Goal: Information Seeking & Learning: Learn about a topic

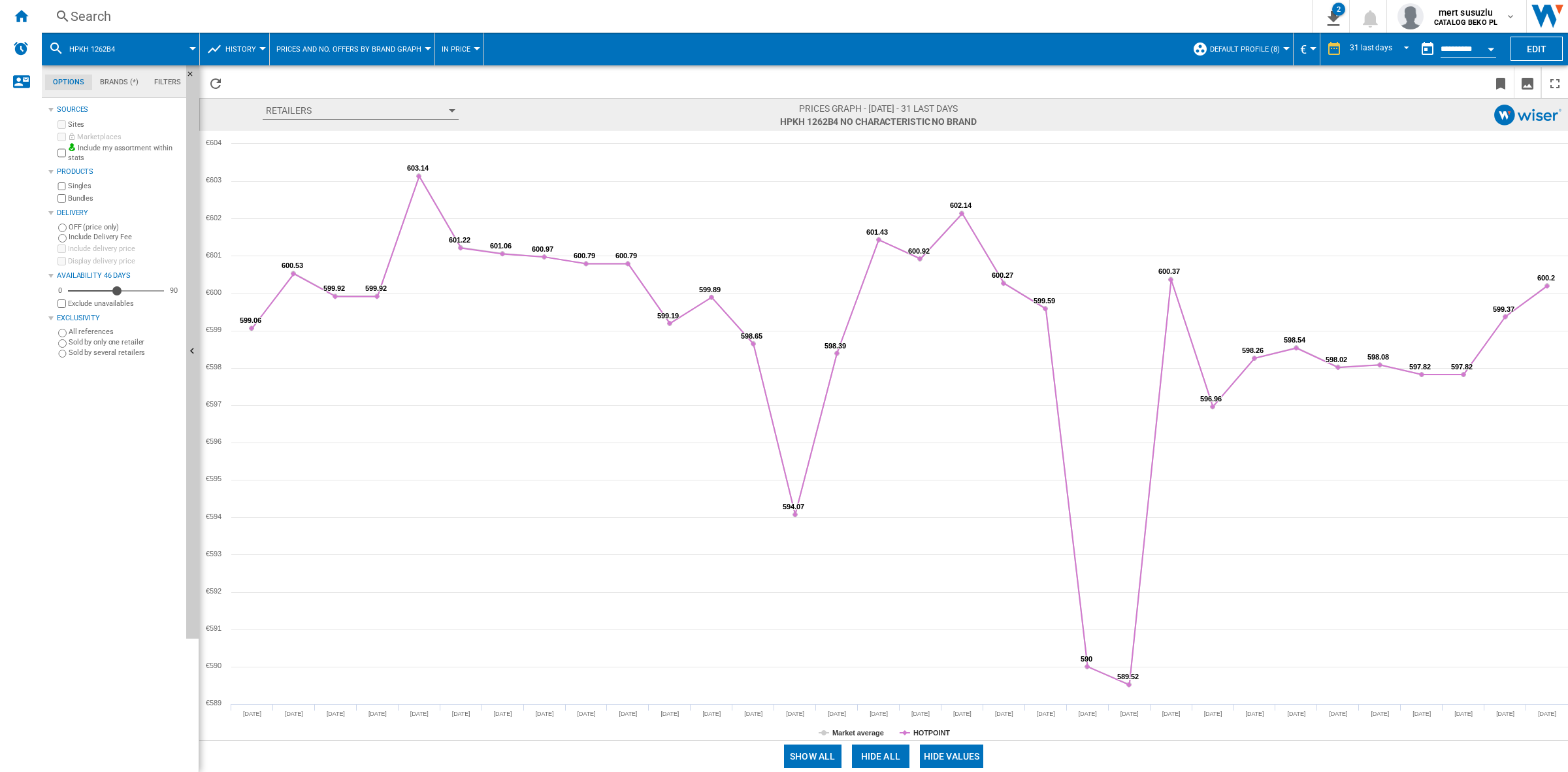
click at [124, 41] on button "HPKH 1262B4" at bounding box center [98, 49] width 59 height 33
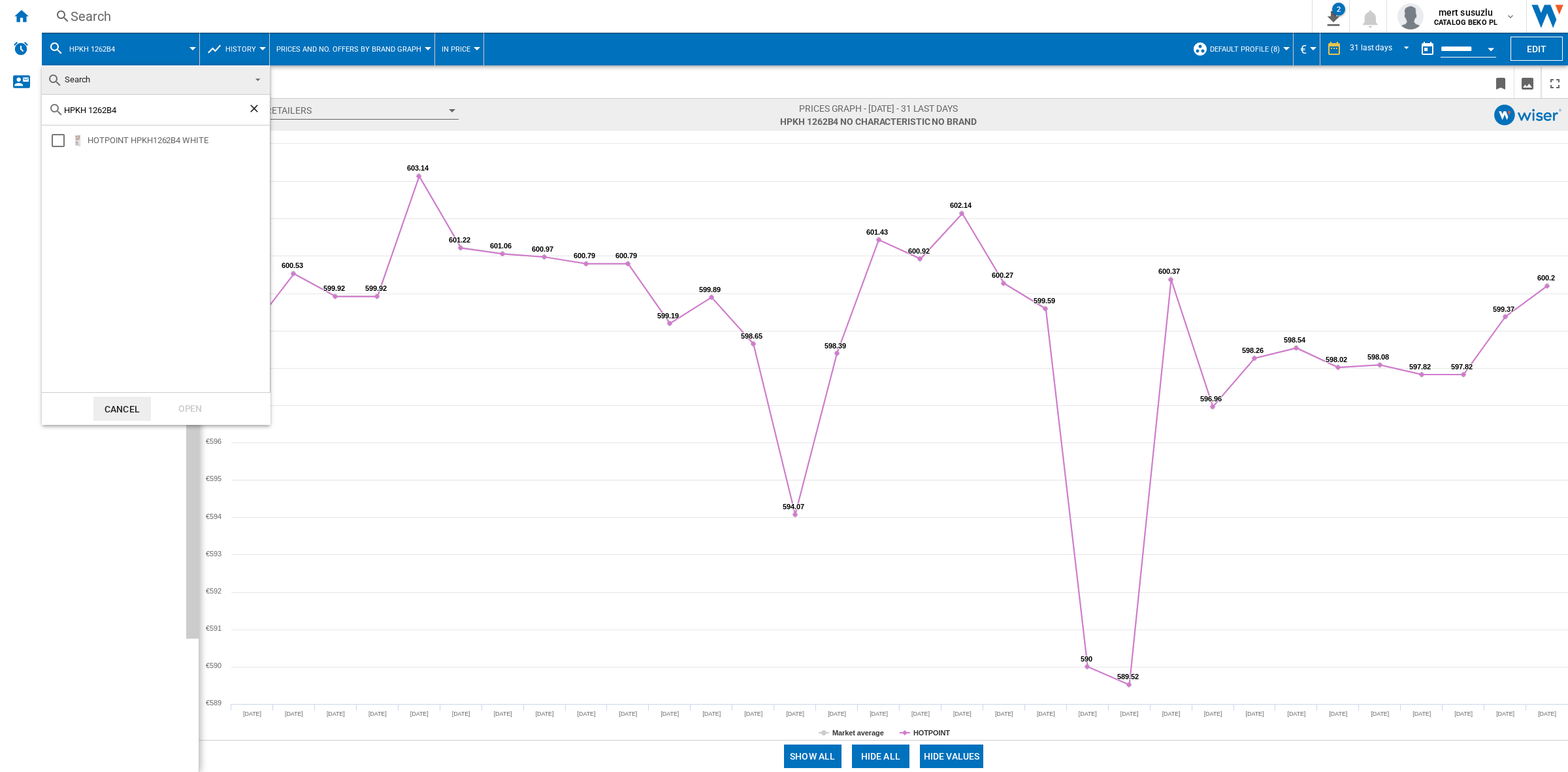
click at [255, 111] on ng-md-icon "Clear search" at bounding box center [256, 110] width 16 height 16
click at [172, 102] on div at bounding box center [156, 110] width 228 height 30
click at [168, 108] on input "text" at bounding box center [164, 110] width 200 height 10
paste input "HB55 732 W"
type input "HB55 732"
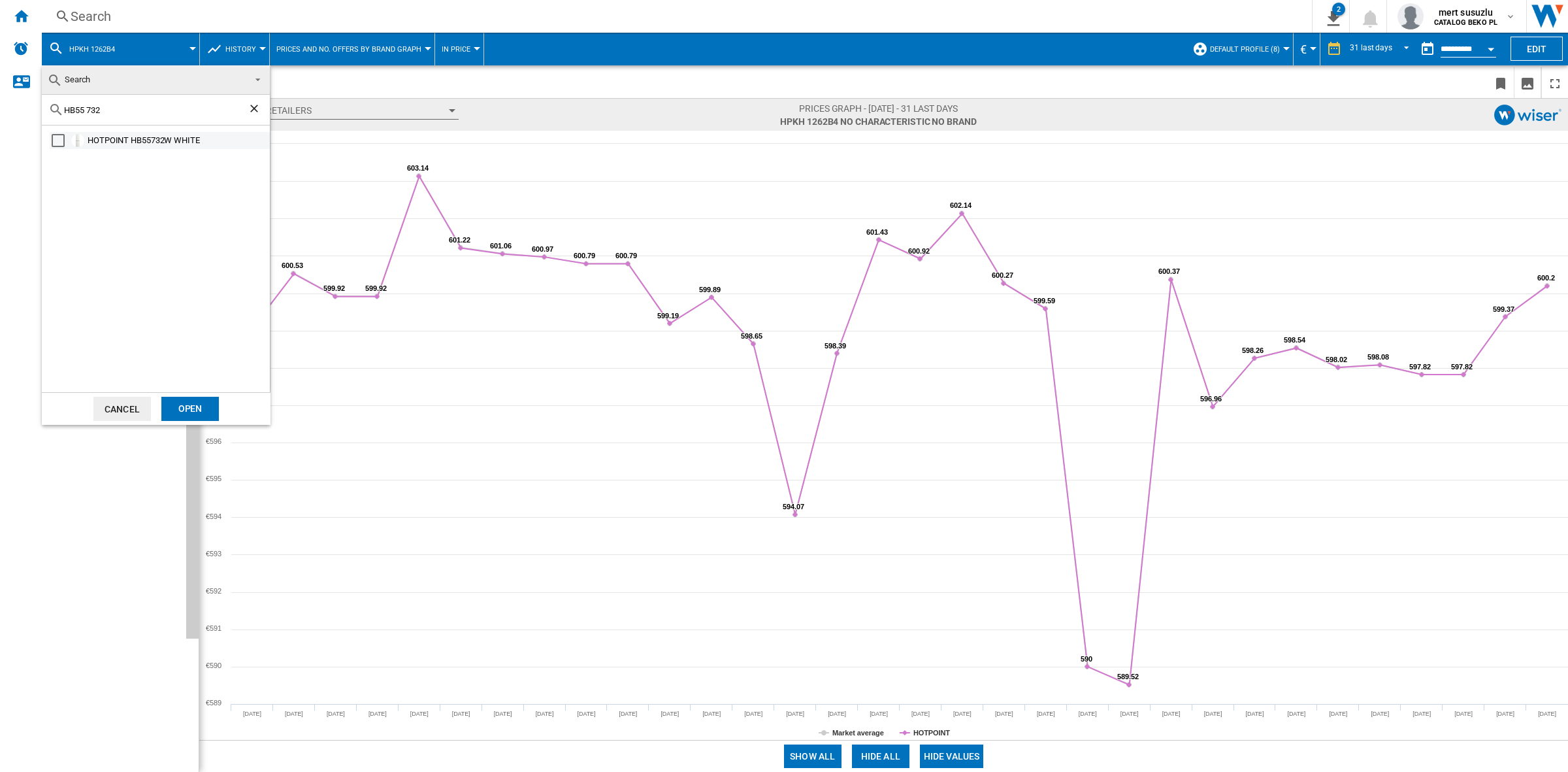
click at [58, 137] on div "Select" at bounding box center [58, 140] width 13 height 13
click at [194, 406] on div "Open" at bounding box center [190, 409] width 58 height 24
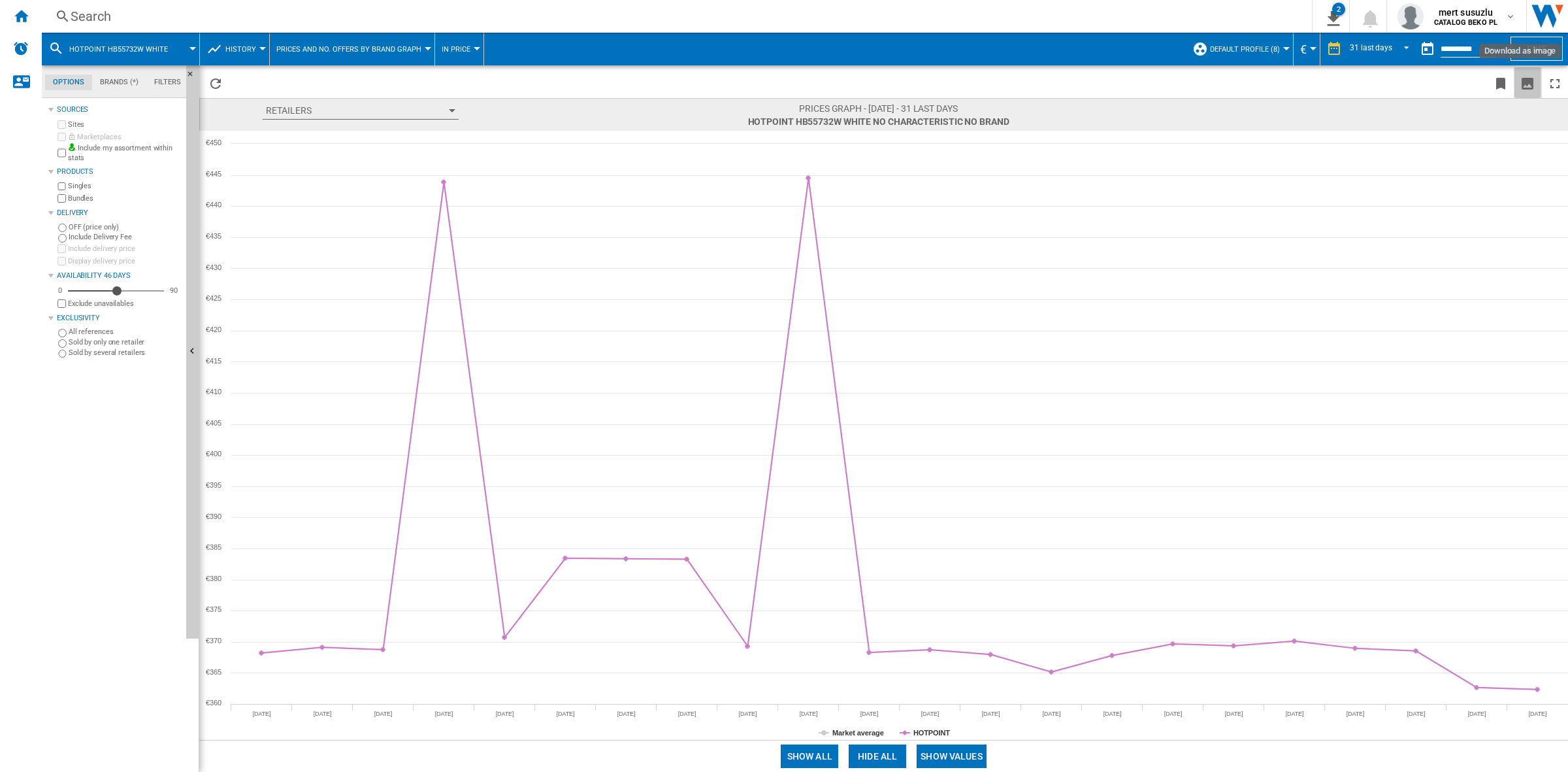
click at [1045, 83] on ng-md-icon "Download as image" at bounding box center [1528, 84] width 16 height 16
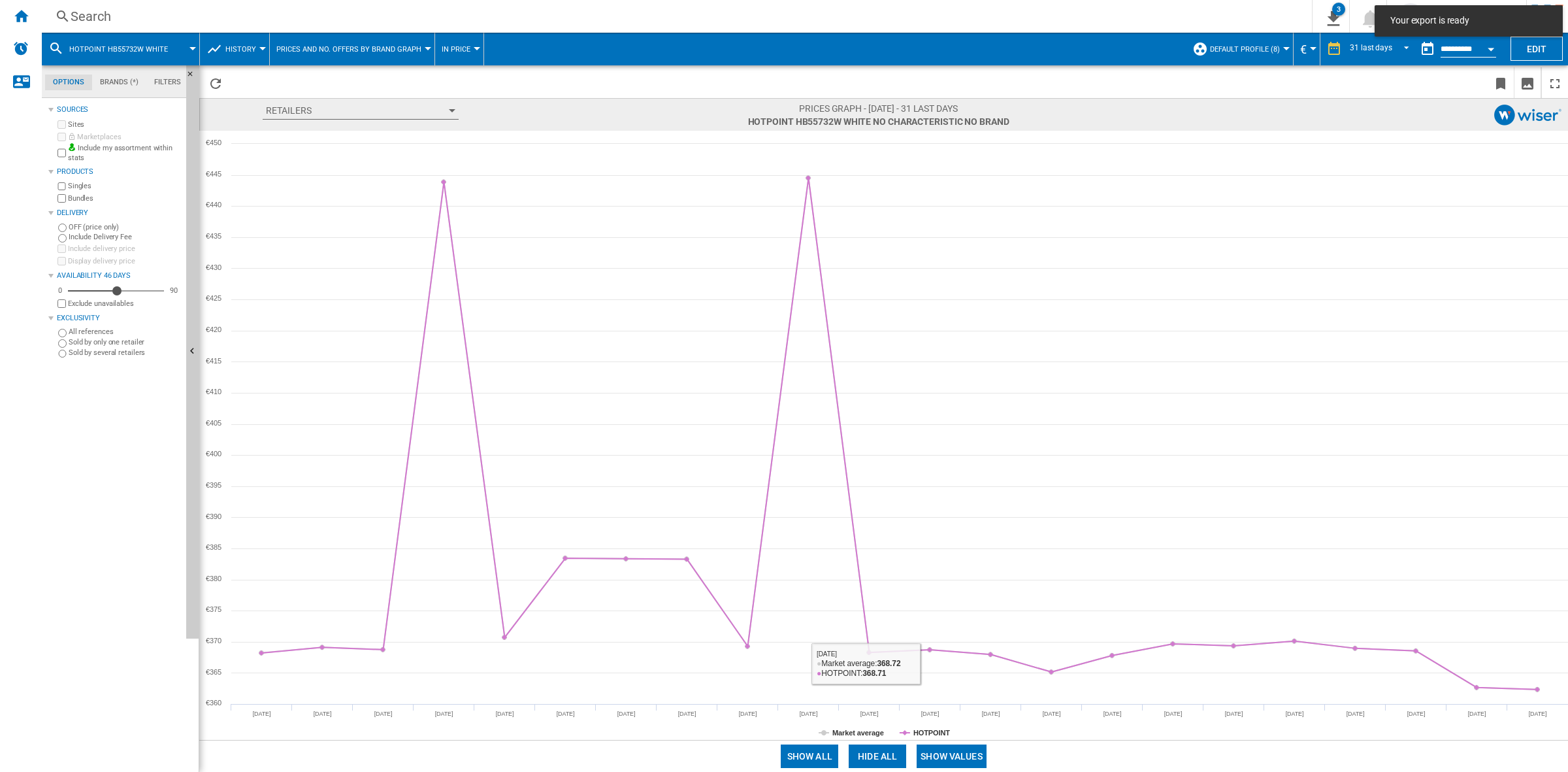
click at [962, 543] on button "Show values" at bounding box center [952, 756] width 70 height 23
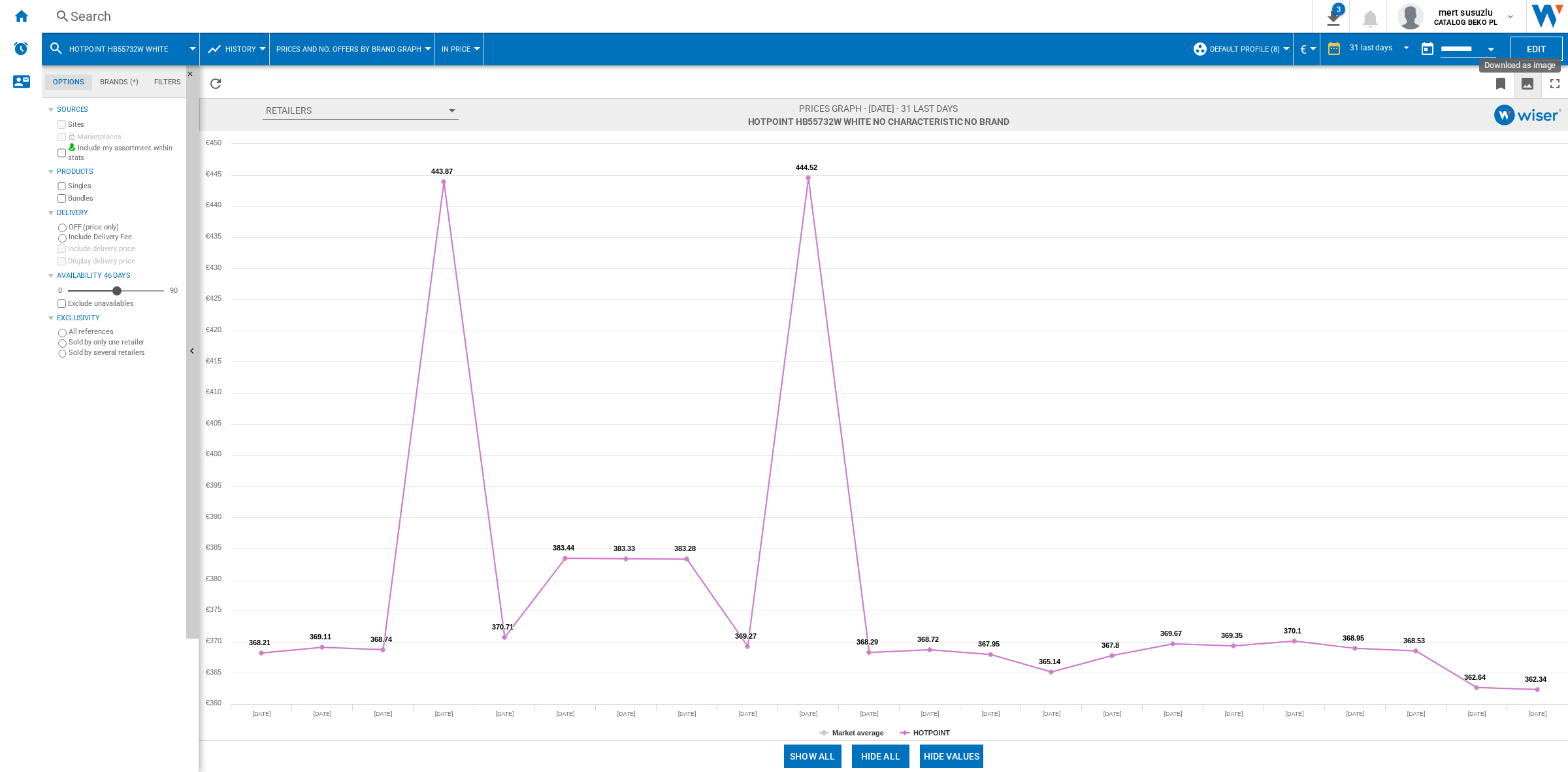
click at [1045, 85] on ng-md-icon "Download as image" at bounding box center [1528, 84] width 16 height 16
click at [1045, 19] on button "4" at bounding box center [1332, 16] width 37 height 33
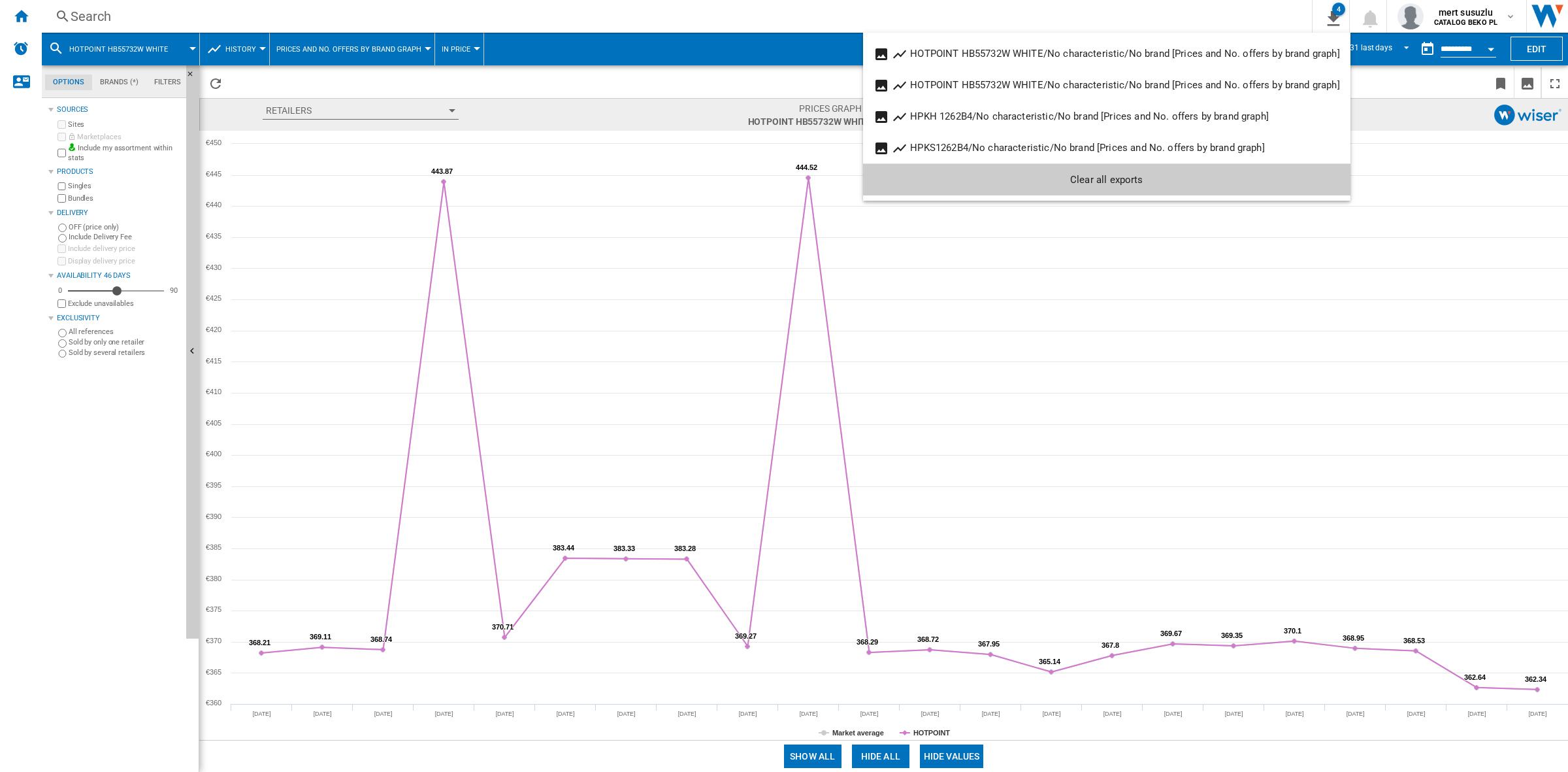
click at [176, 53] on md-backdrop at bounding box center [784, 386] width 1568 height 772
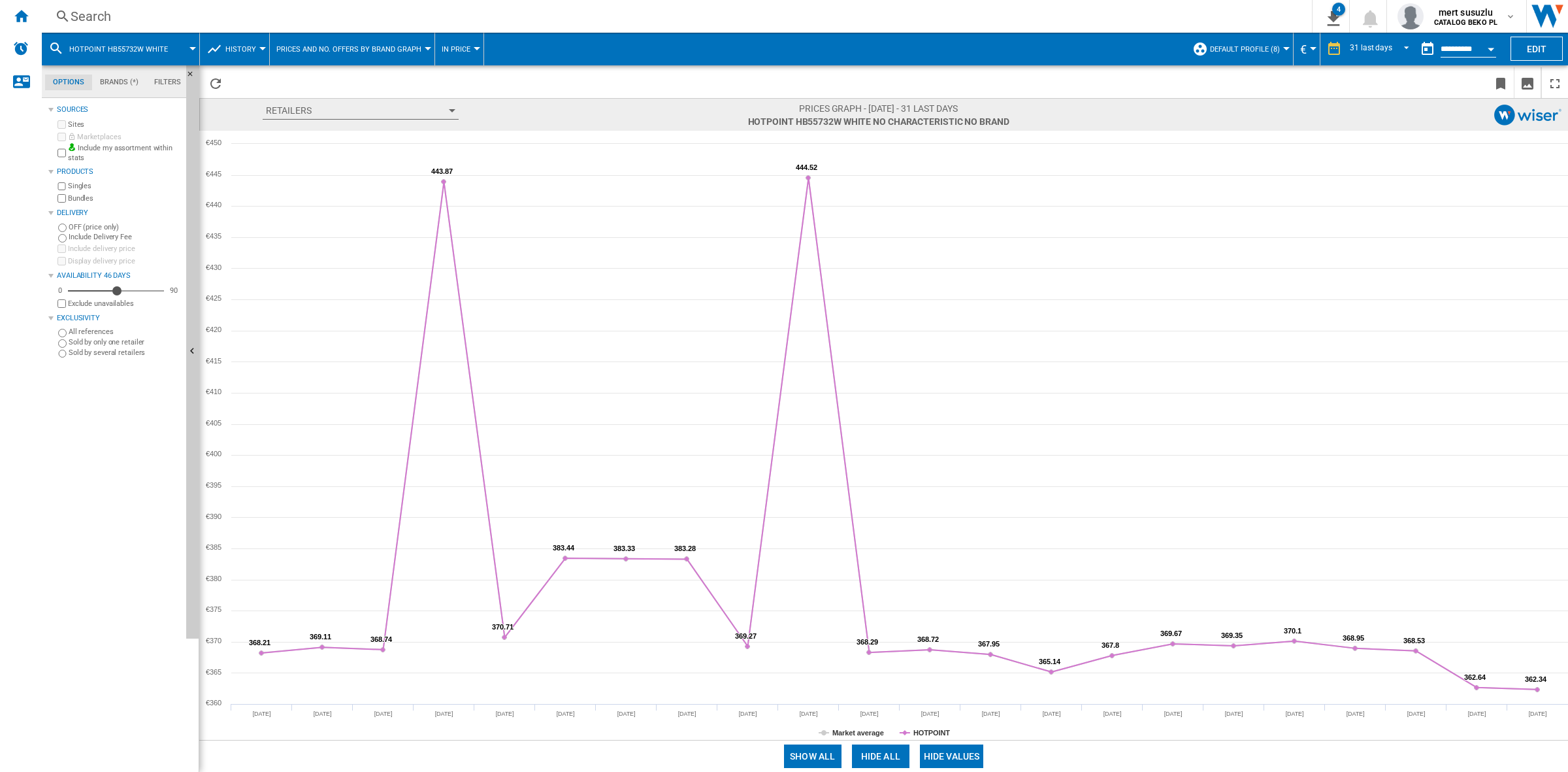
click at [193, 49] on div at bounding box center [192, 49] width 6 height 3
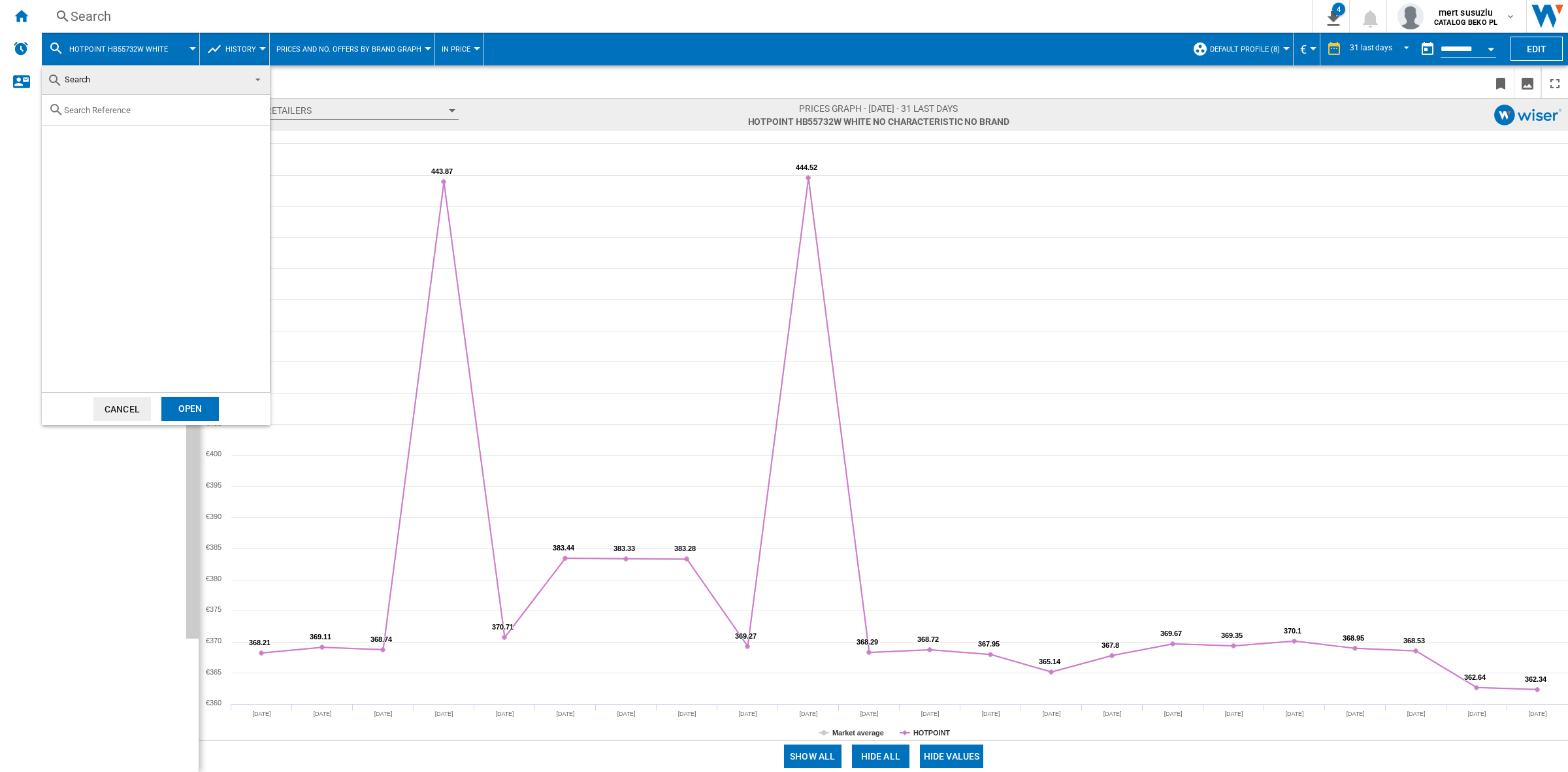
click at [175, 119] on div at bounding box center [156, 110] width 228 height 30
click at [171, 111] on input "text" at bounding box center [164, 110] width 200 height 10
paste input "HPKH 1261 W4UK"
click at [109, 106] on input "HPKH 1261 W4UK" at bounding box center [156, 110] width 184 height 10
type input "HPKH 1261W4UK"
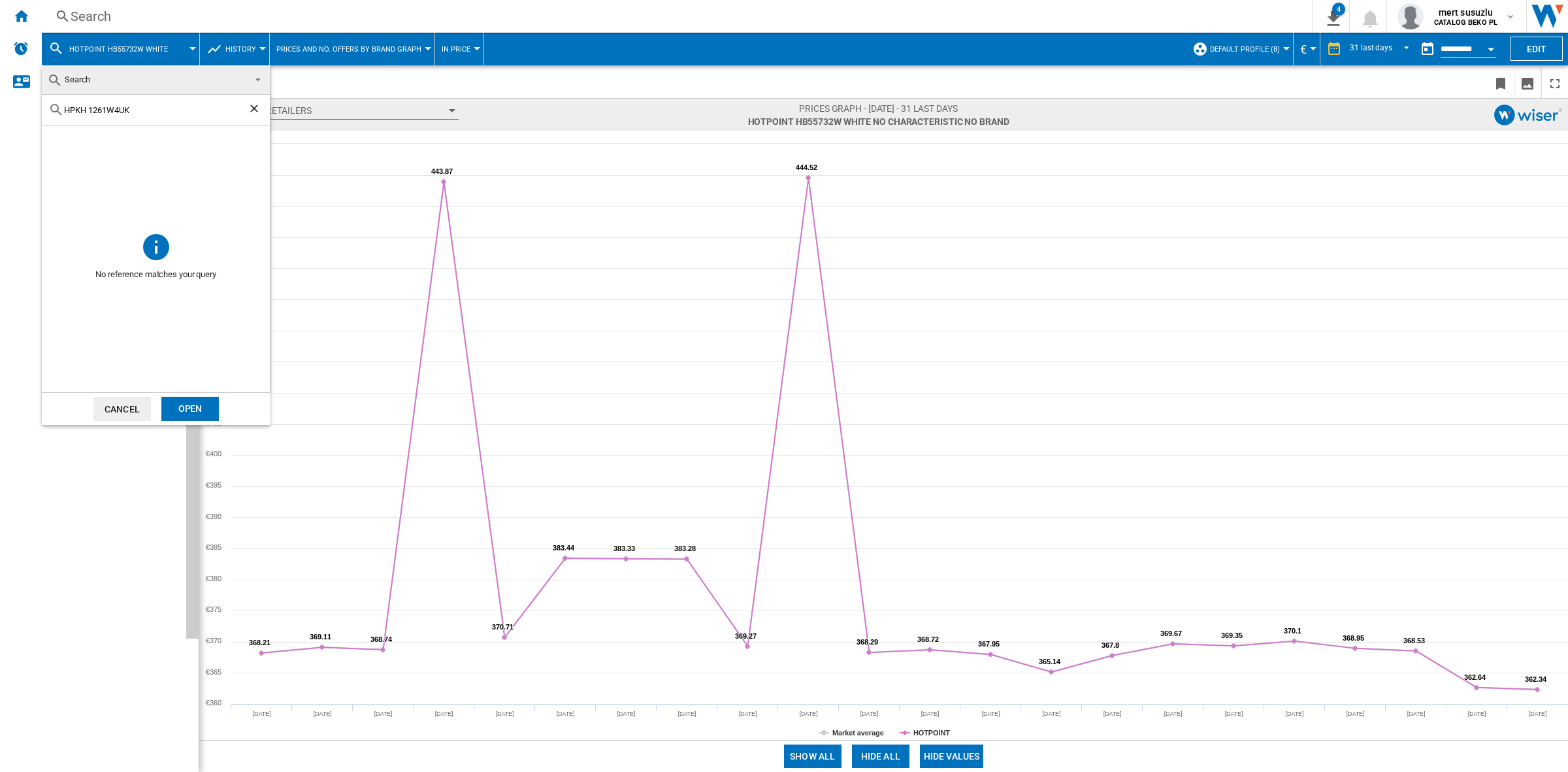
click at [88, 112] on input "HPKH 1261W4UK" at bounding box center [156, 110] width 184 height 10
click at [150, 105] on input "HPKH1261W4UK" at bounding box center [156, 110] width 184 height 10
type input "HPKH1261W4"
click at [58, 139] on div "Select" at bounding box center [58, 140] width 13 height 13
click at [179, 412] on div "Open" at bounding box center [190, 409] width 58 height 24
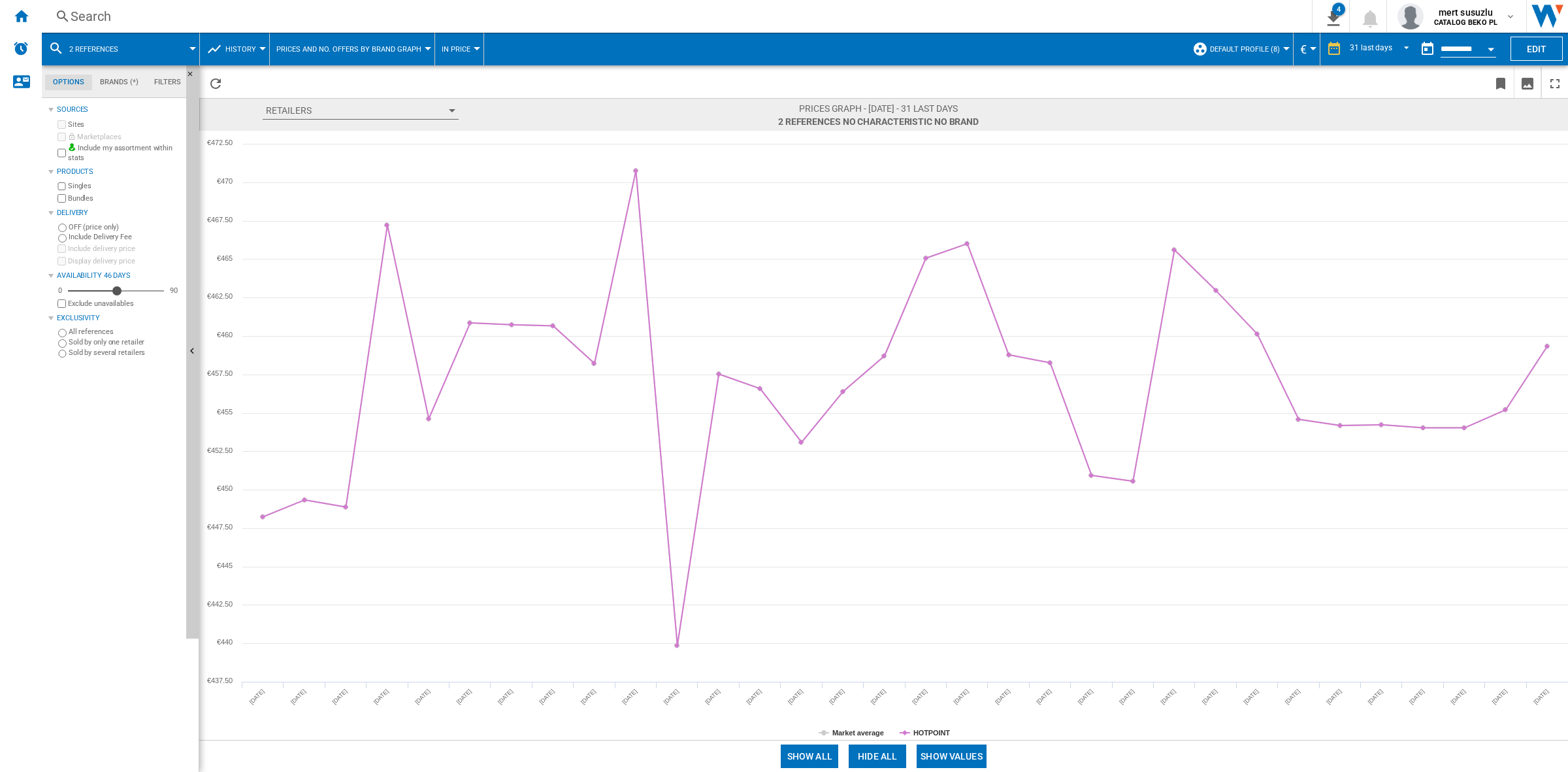
click at [172, 41] on span at bounding box center [164, 49] width 56 height 33
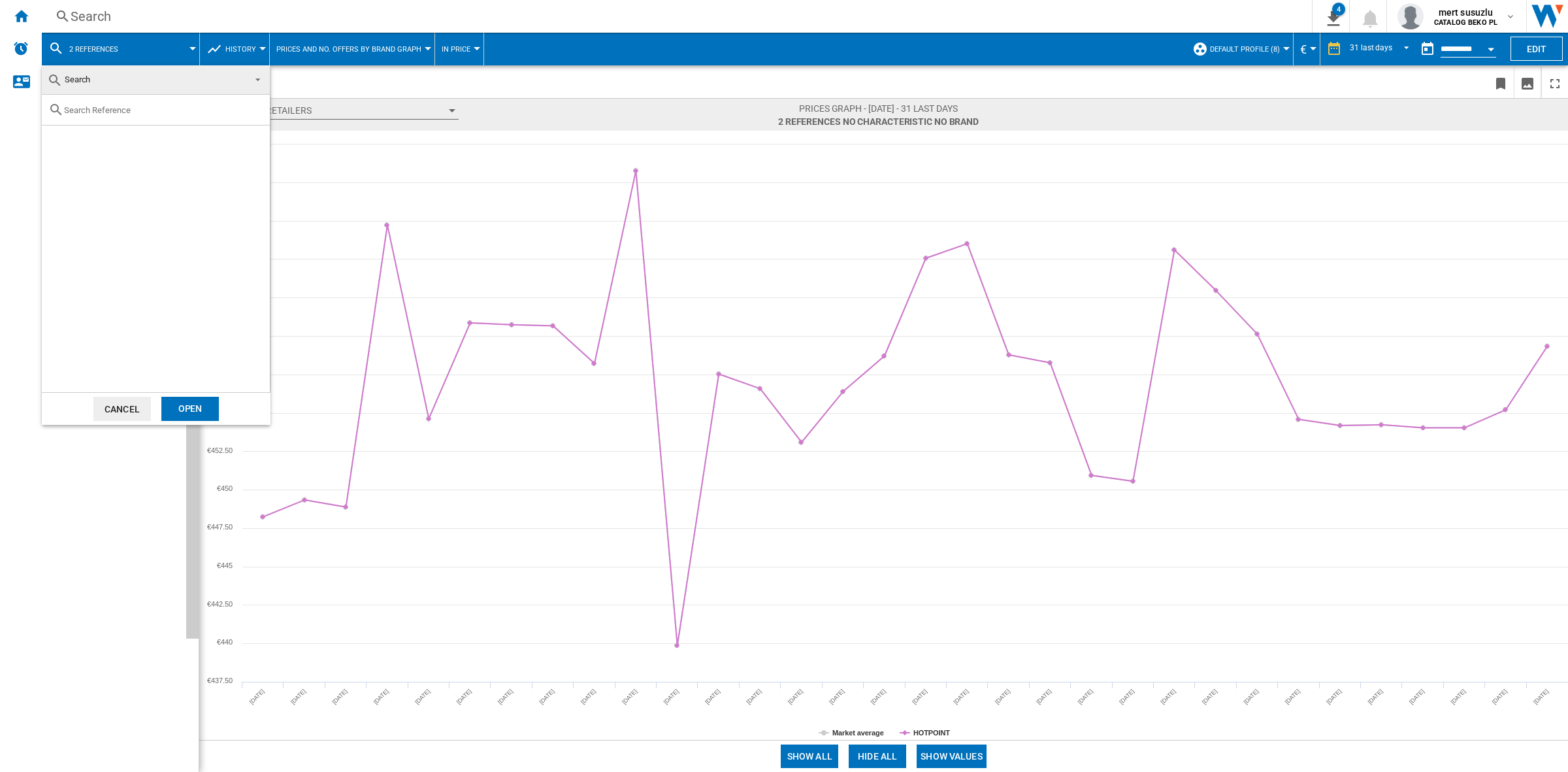
click at [170, 22] on md-backdrop at bounding box center [784, 386] width 1568 height 772
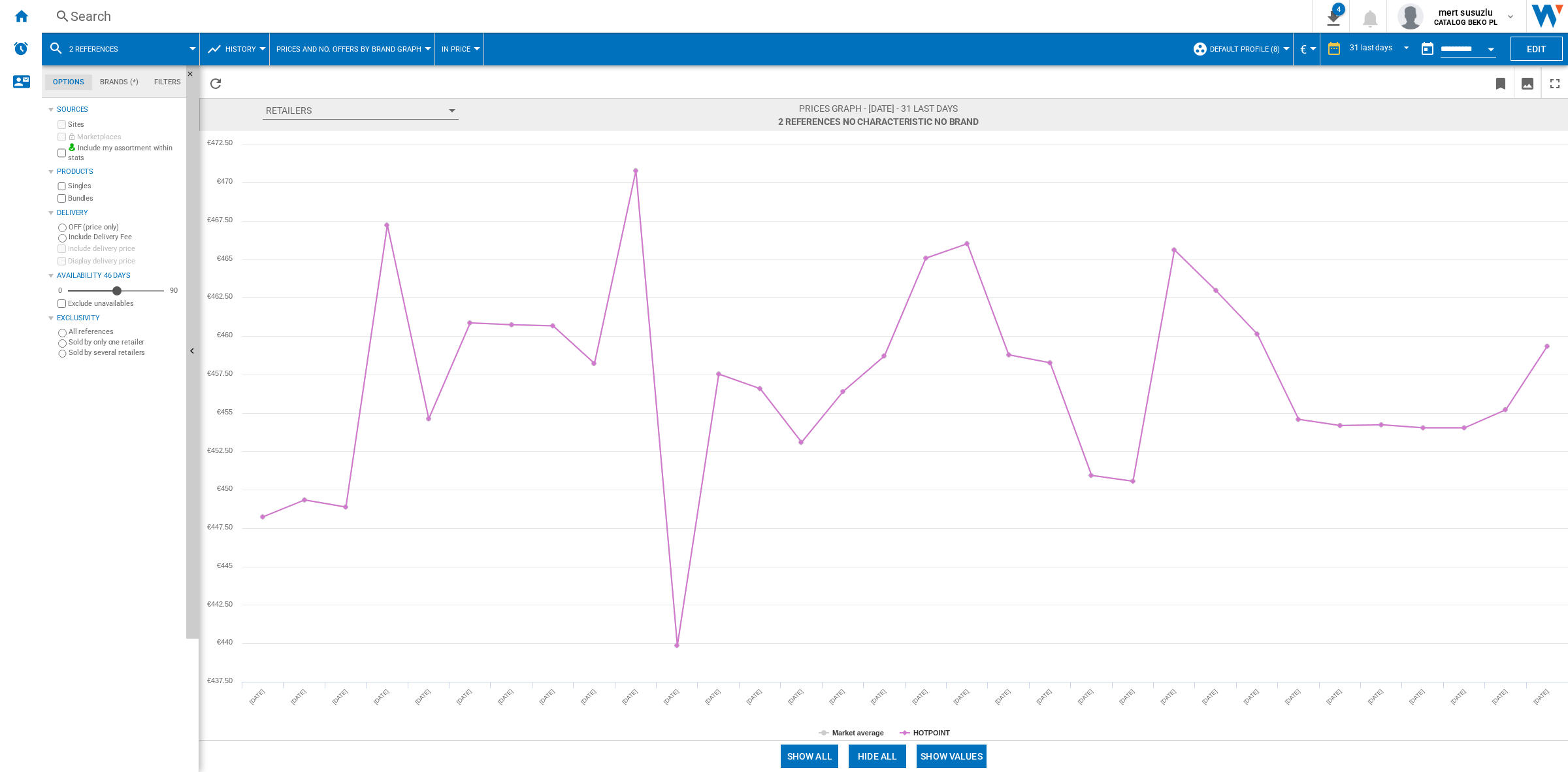
click at [168, 15] on div "Search" at bounding box center [674, 16] width 1207 height 18
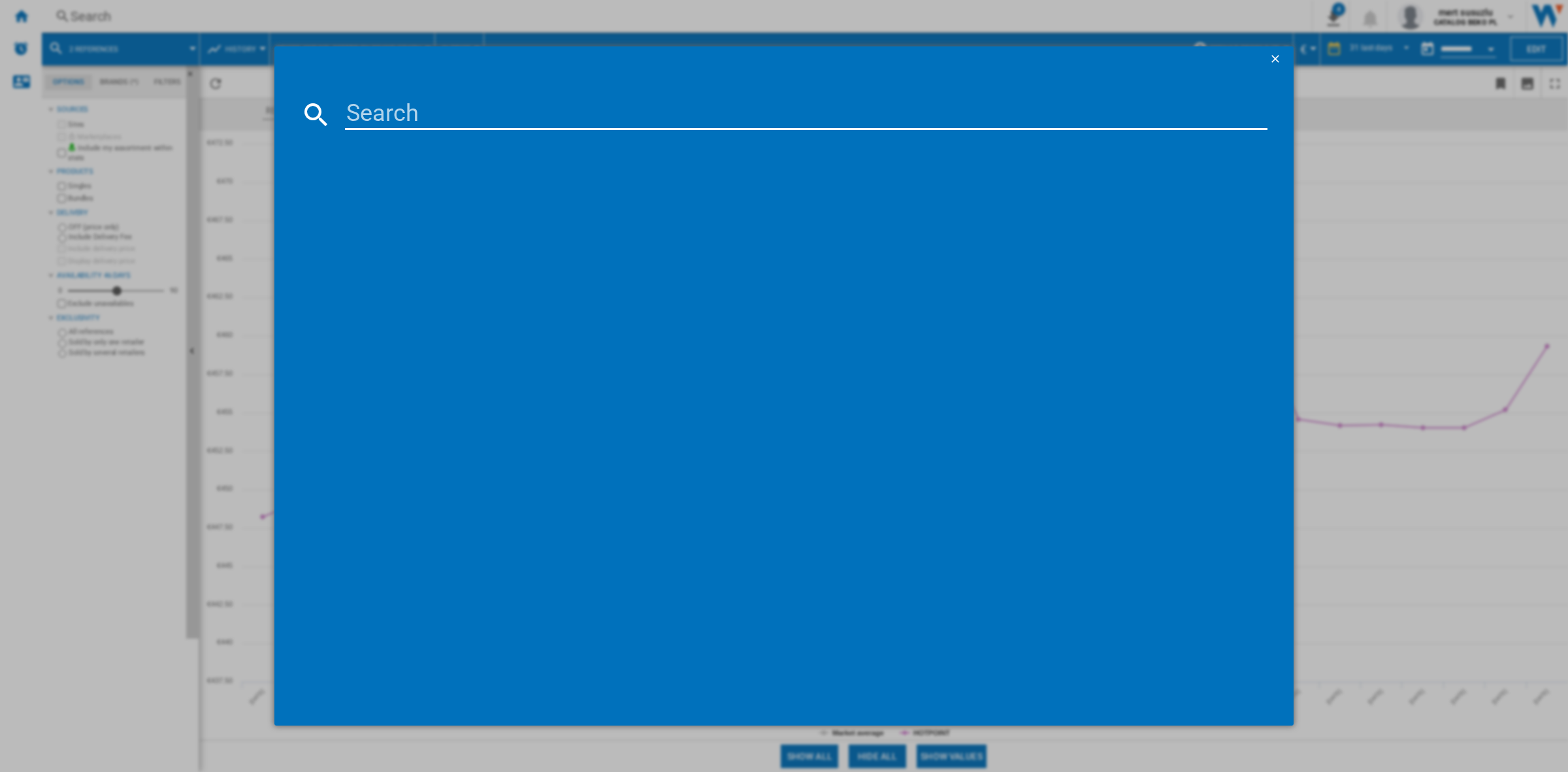
click at [357, 103] on input at bounding box center [806, 114] width 923 height 31
click at [474, 115] on input "HPKH 1261 W4UK" at bounding box center [806, 114] width 923 height 31
click at [543, 113] on input "HPKH1261W4UK" at bounding box center [806, 114] width 923 height 31
type input "HPKH1261W4"
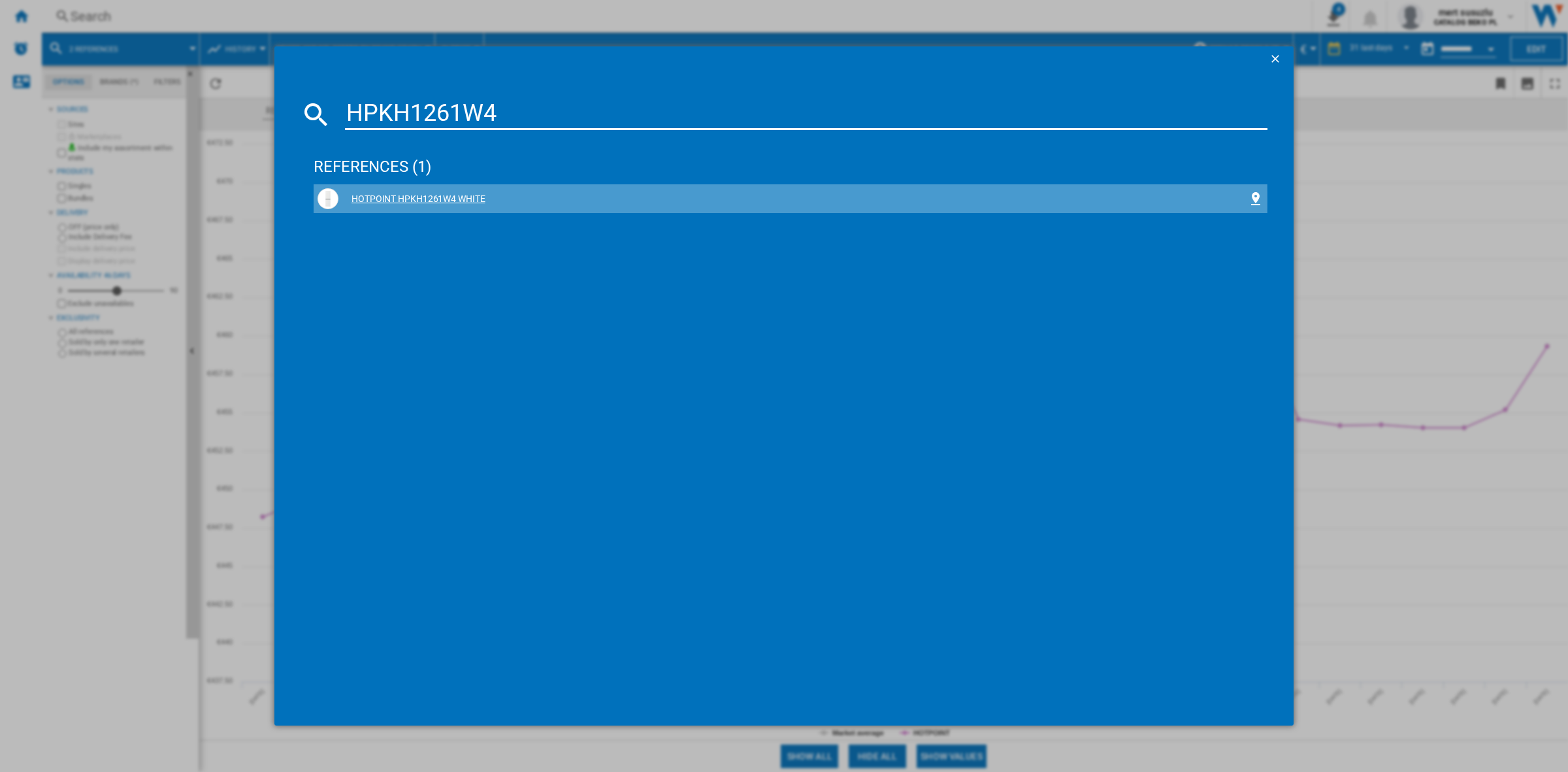
click at [378, 200] on div "HOTPOINT HPKH1261W4 WHITE" at bounding box center [793, 199] width 910 height 13
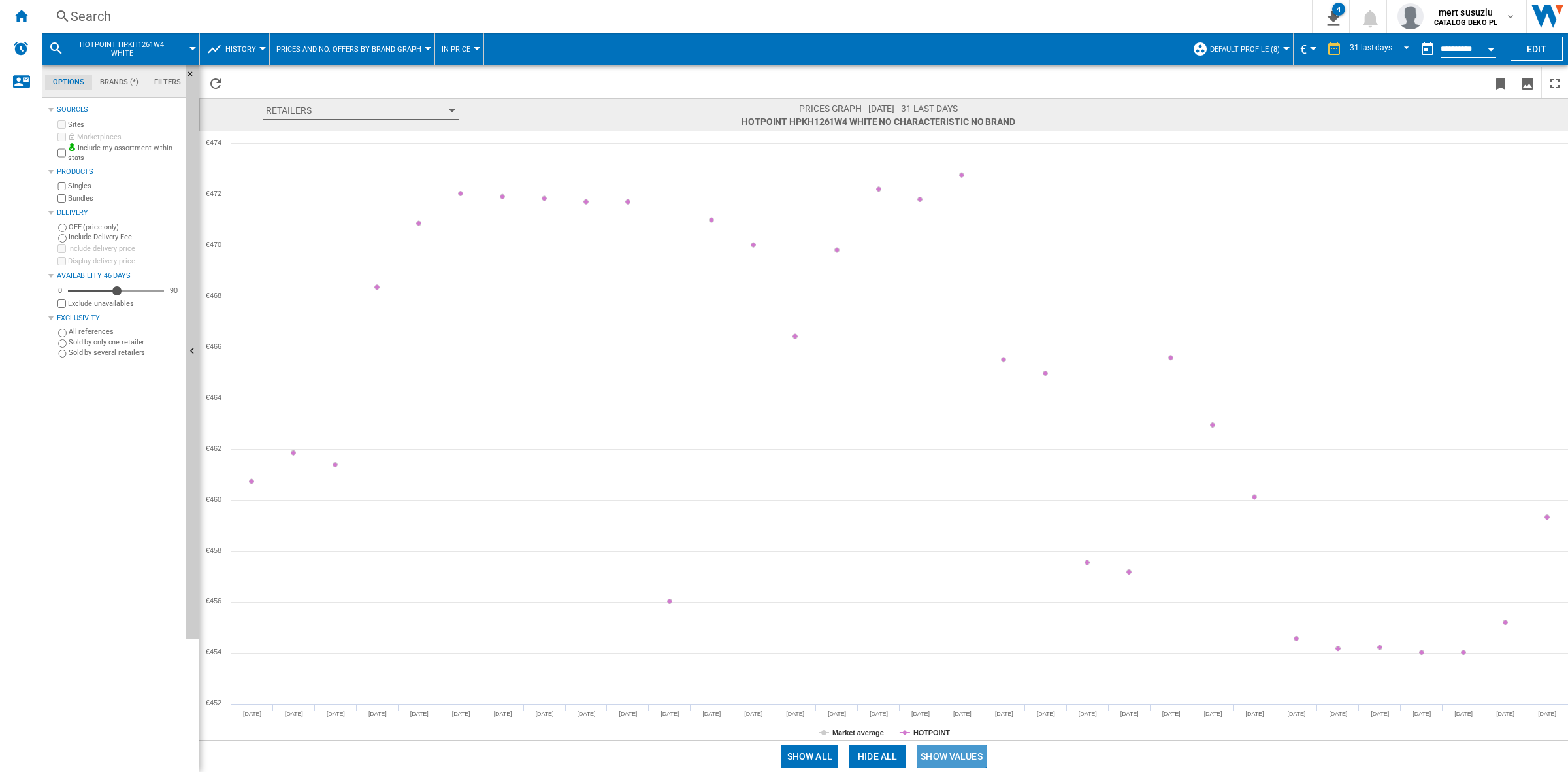
click at [957, 543] on button "Show values" at bounding box center [952, 756] width 70 height 23
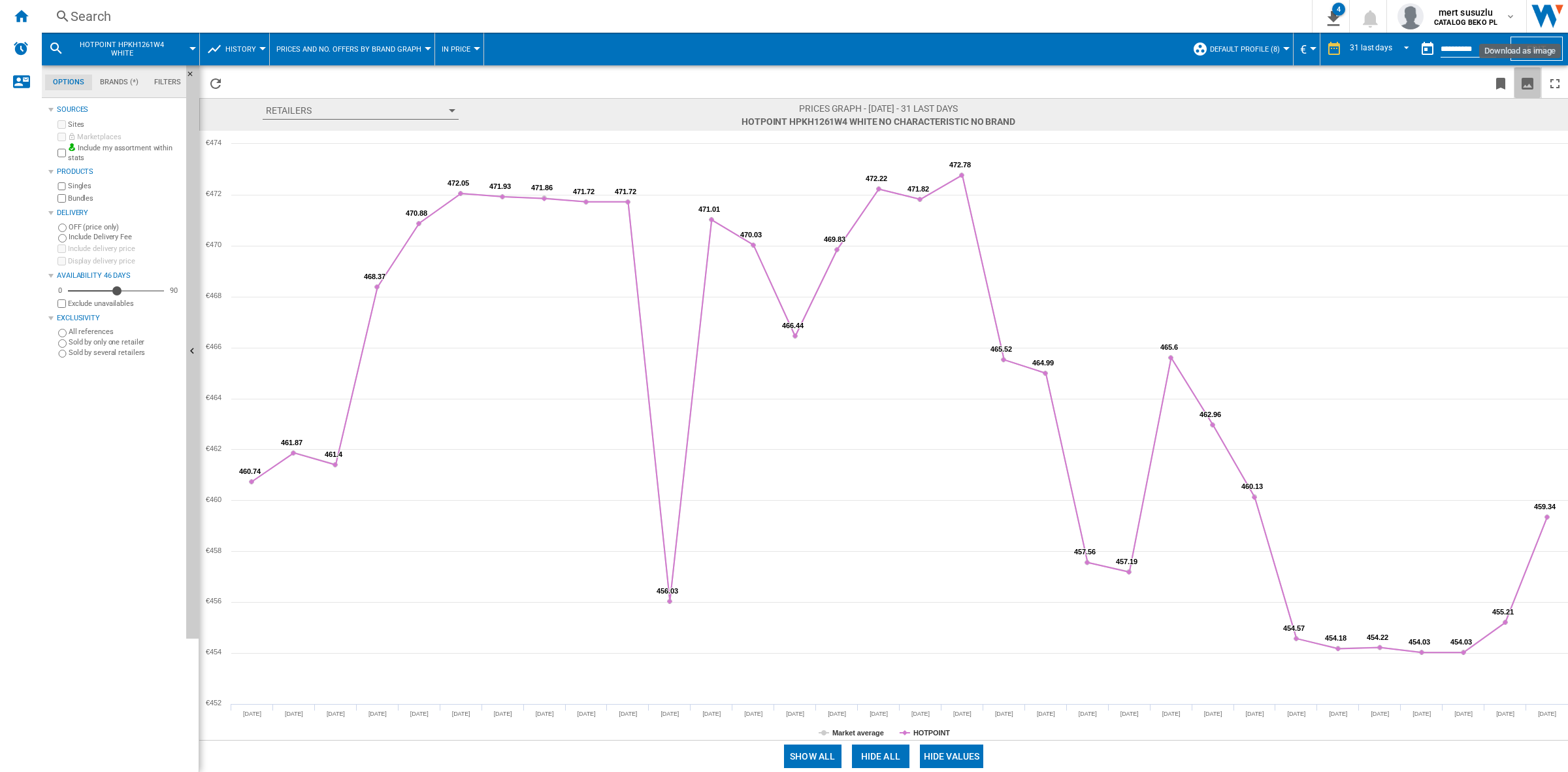
click at [1045, 87] on ng-md-icon "Download as image" at bounding box center [1528, 84] width 16 height 16
click at [182, 23] on div "Search" at bounding box center [674, 16] width 1207 height 18
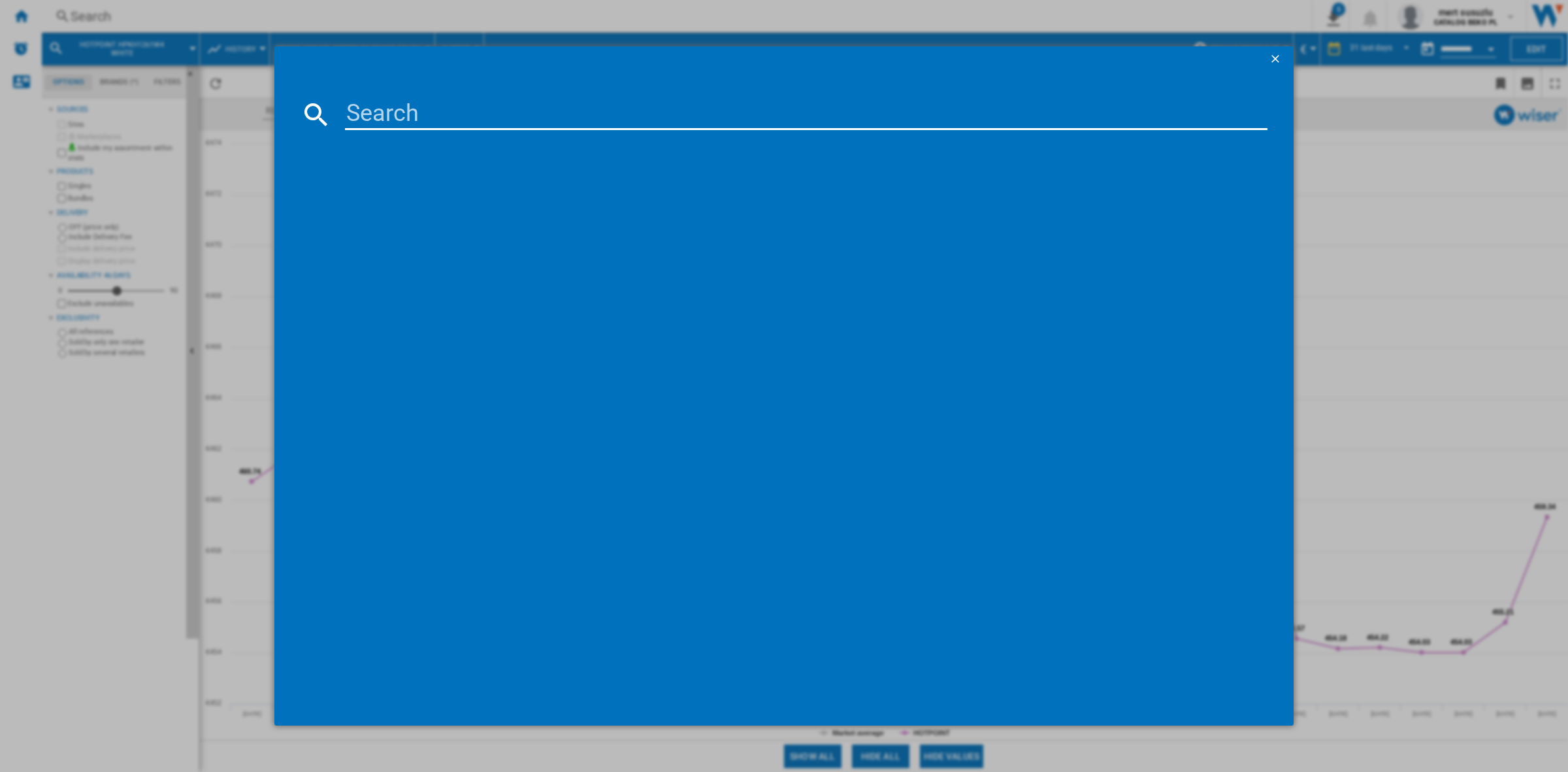
type input "GfK Newron sales: 339"
drag, startPoint x: 580, startPoint y: 115, endPoint x: 149, endPoint y: 119, distance: 431.0
click at [149, 119] on div "GfK Newron sales: 339 Please wait..." at bounding box center [784, 386] width 1568 height 772
click at [431, 111] on input at bounding box center [806, 114] width 923 height 31
paste input "HPKH 1261 XB4UK"
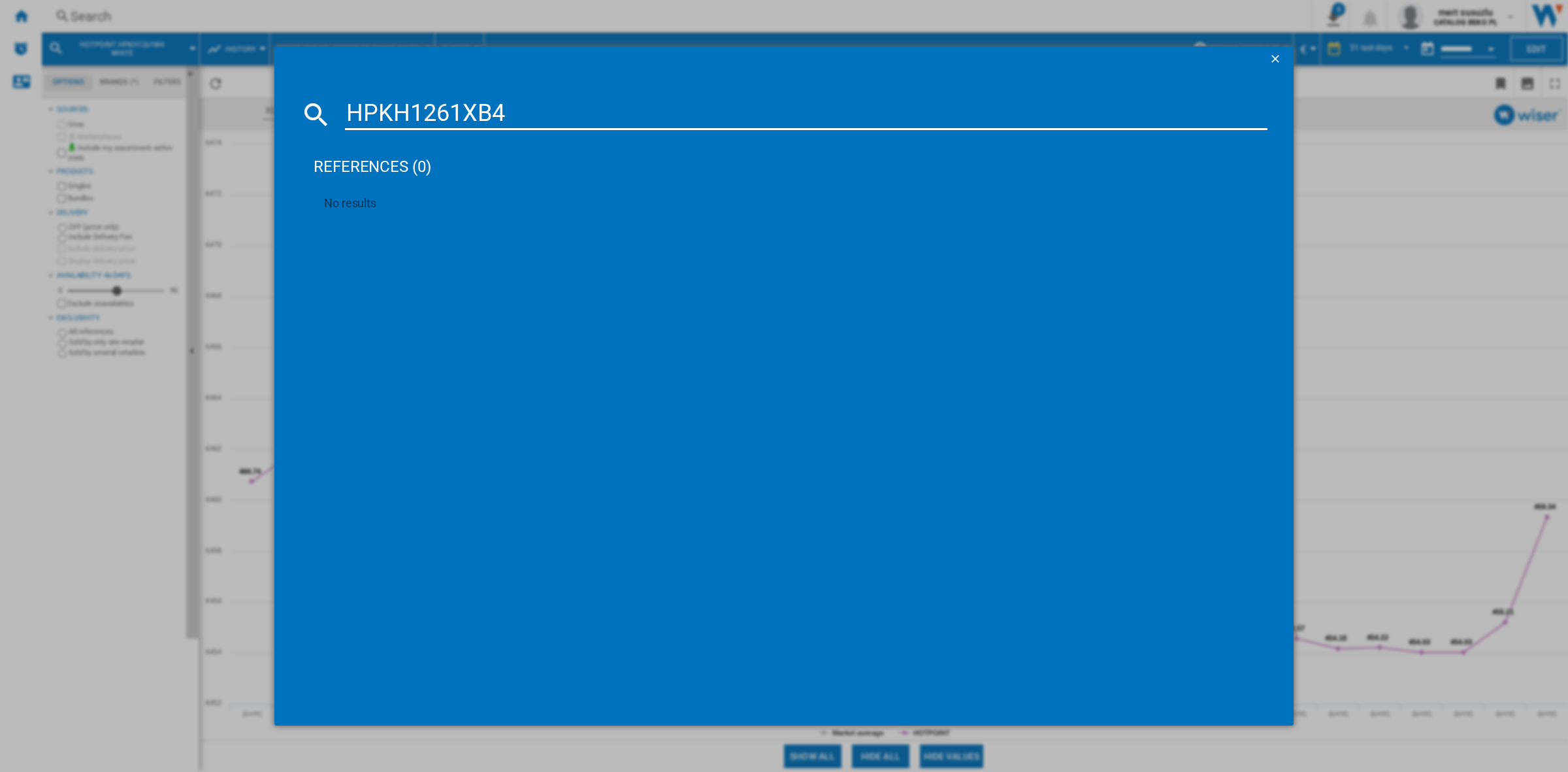
click at [547, 110] on input "HPKH1261XB4" at bounding box center [806, 114] width 923 height 31
type input "HPKH1261XB"
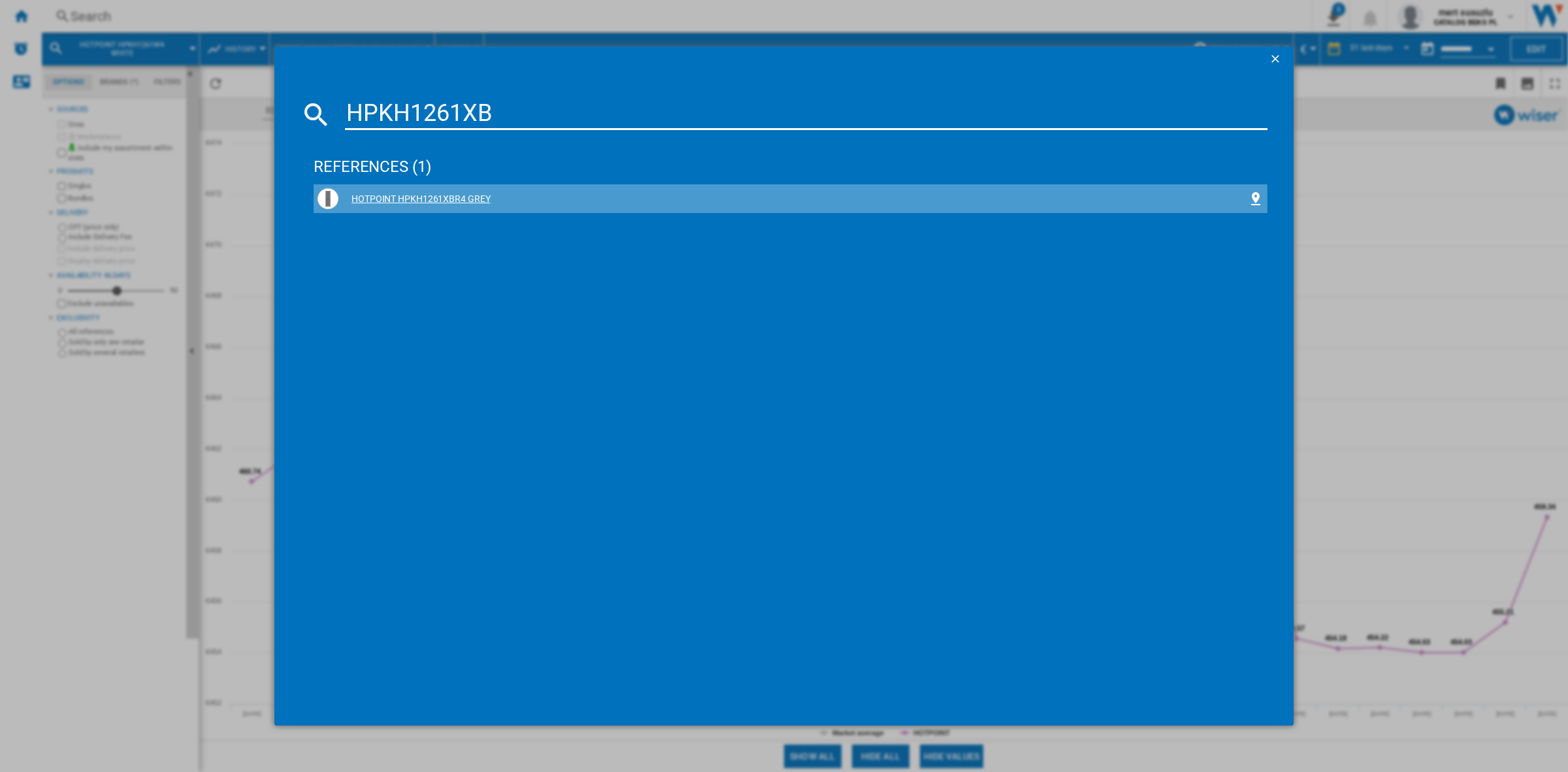
click at [423, 200] on div "HOTPOINT HPKH1261XBR4 GREY" at bounding box center [793, 199] width 910 height 13
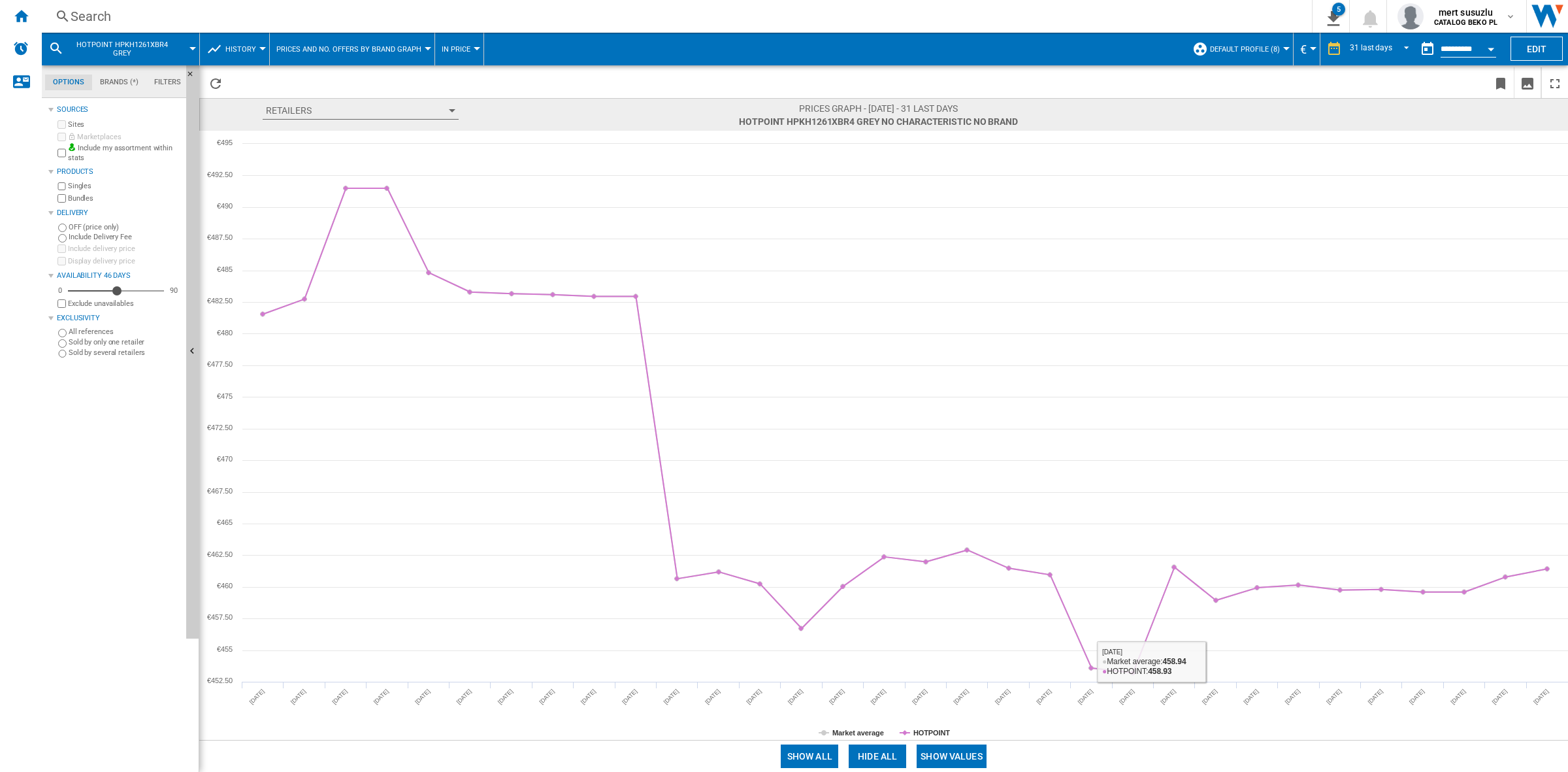
click at [968, 543] on button "Show values" at bounding box center [952, 756] width 70 height 23
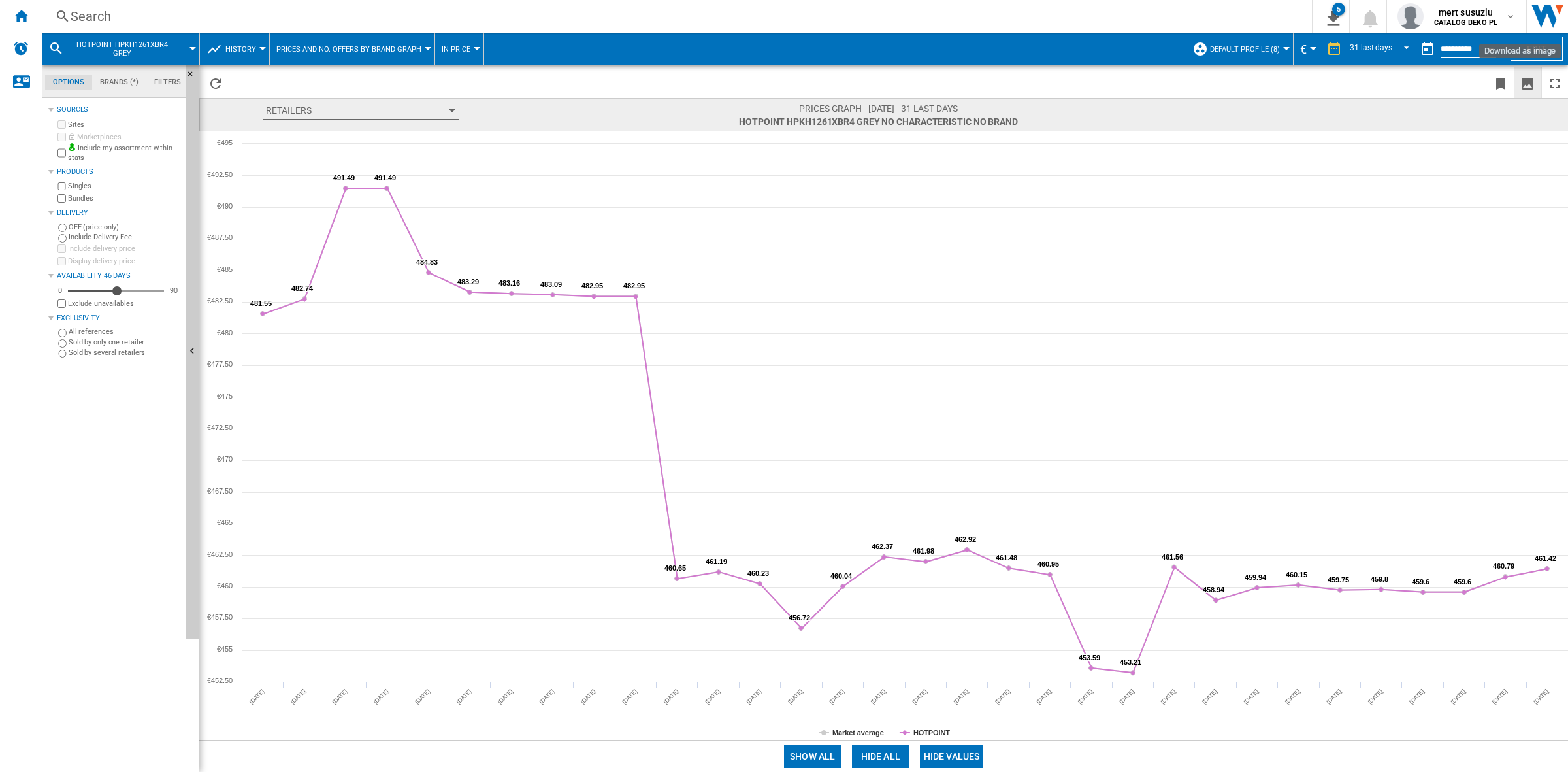
click at [1045, 76] on ng-md-icon "Download as image" at bounding box center [1528, 84] width 16 height 16
click at [1045, 14] on span "Your export is ready" at bounding box center [1469, 21] width 164 height 13
